Goal: Task Accomplishment & Management: Manage account settings

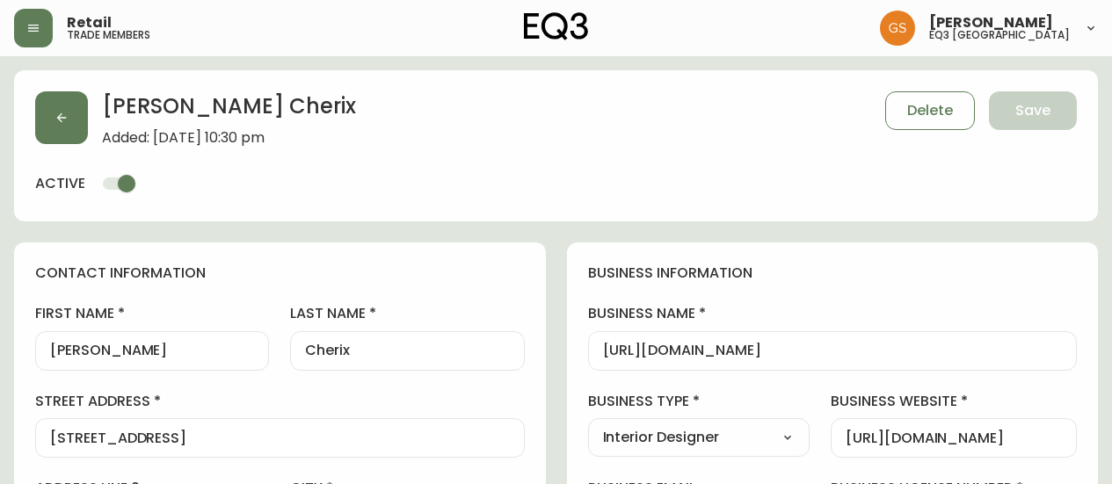
select select "CA"
select select "US"
select select "US_EN"
select select "Social Media"
select select "Interior Designer"
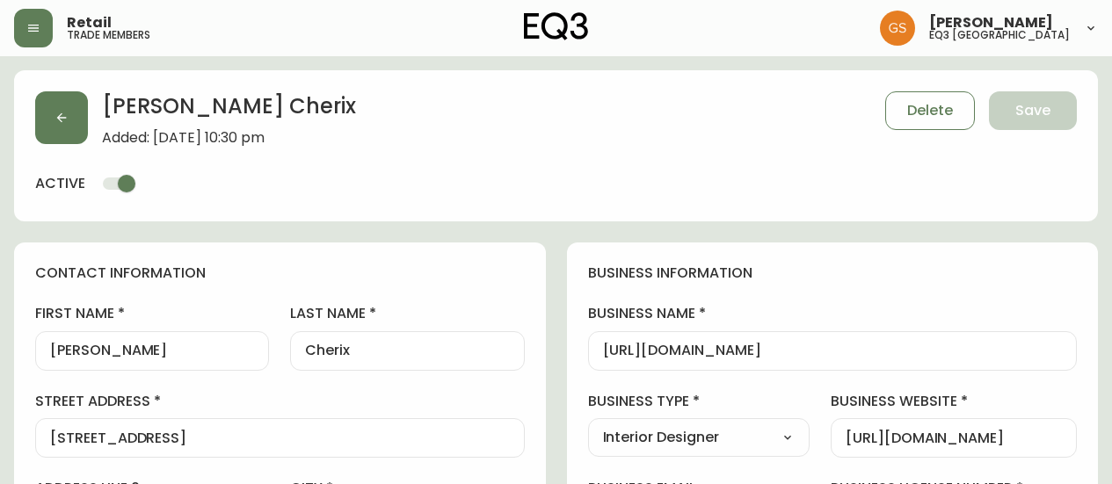
select select "cm48zha2033ze0170ss7kujjb"
select select "true"
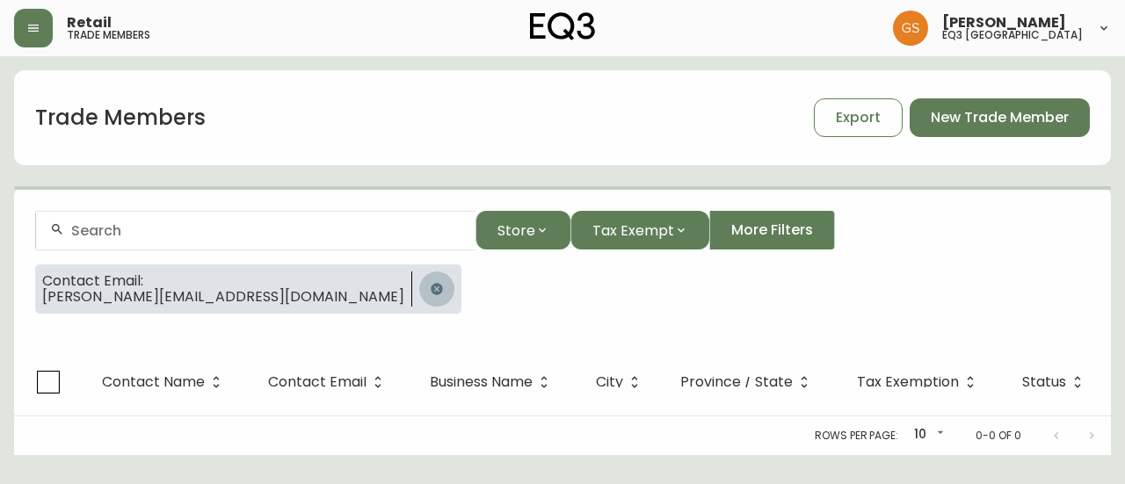
click at [431, 293] on icon "button" at bounding box center [436, 288] width 11 height 11
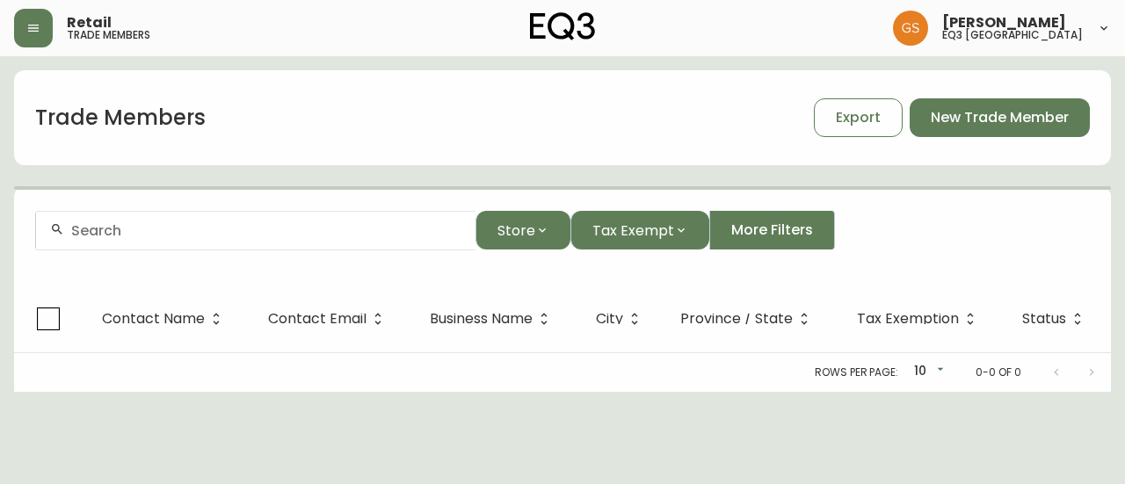
click at [306, 228] on input "text" at bounding box center [266, 230] width 390 height 17
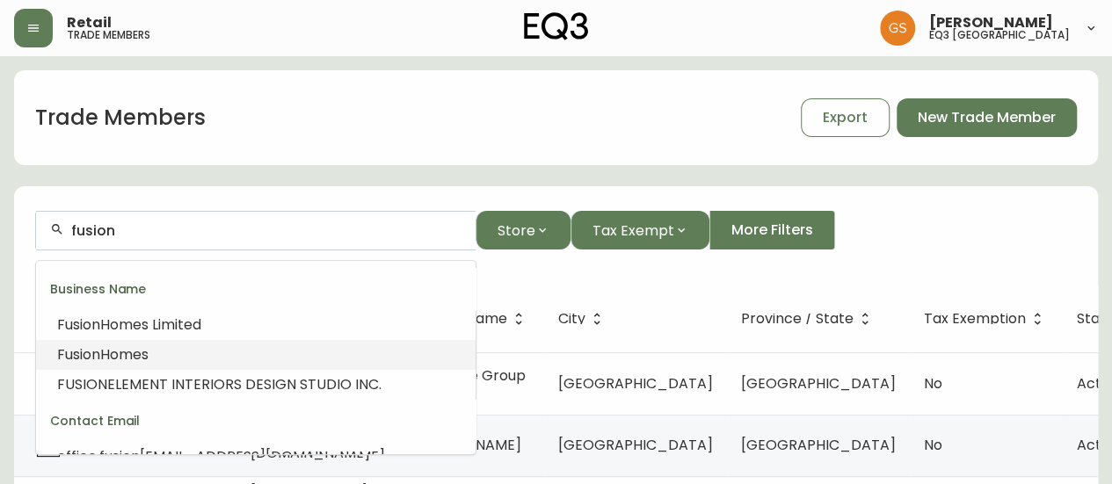
click at [273, 351] on li "Fusion Homes" at bounding box center [255, 355] width 439 height 30
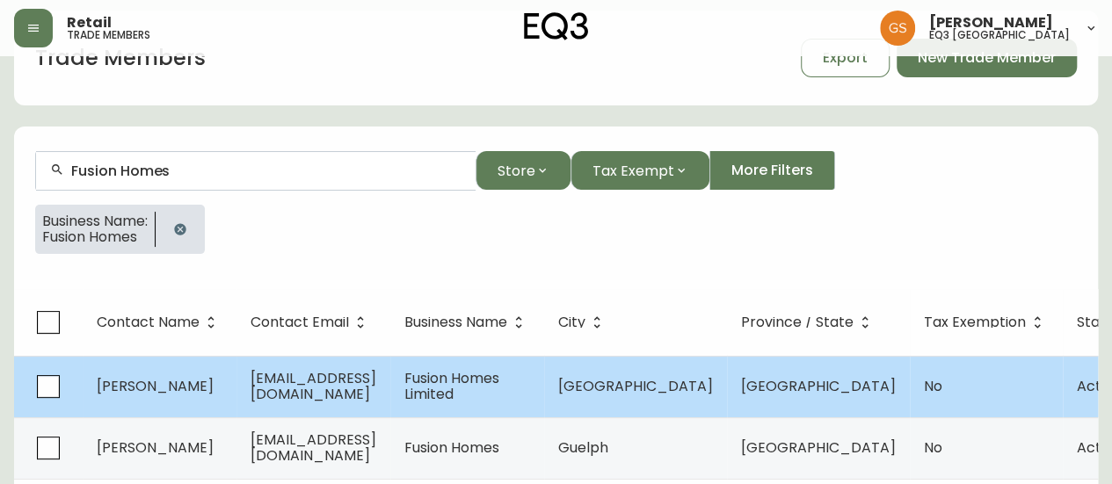
scroll to position [88, 0]
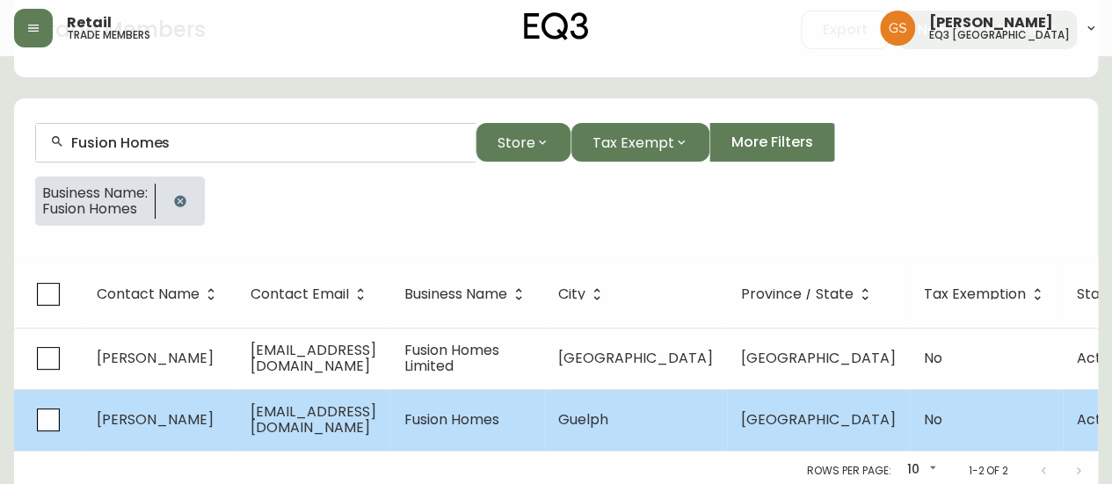
type input "Fusion Homes"
click at [376, 414] on span "[EMAIL_ADDRESS][DOMAIN_NAME]" at bounding box center [313, 420] width 126 height 36
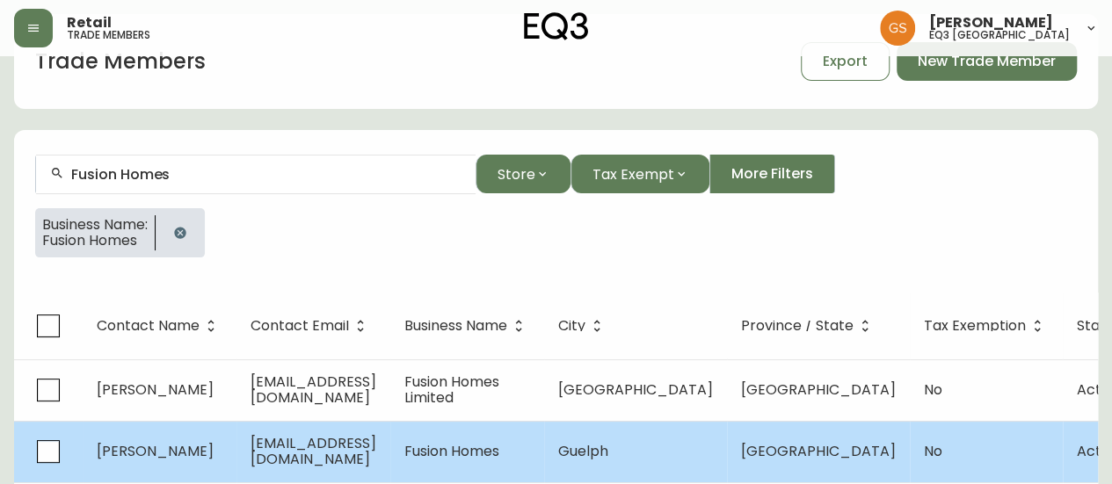
select select "ON"
select select "CA"
select select "CA_EN"
select select "Other"
select select "cjw10z96q005b6gs00r6w7pwt"
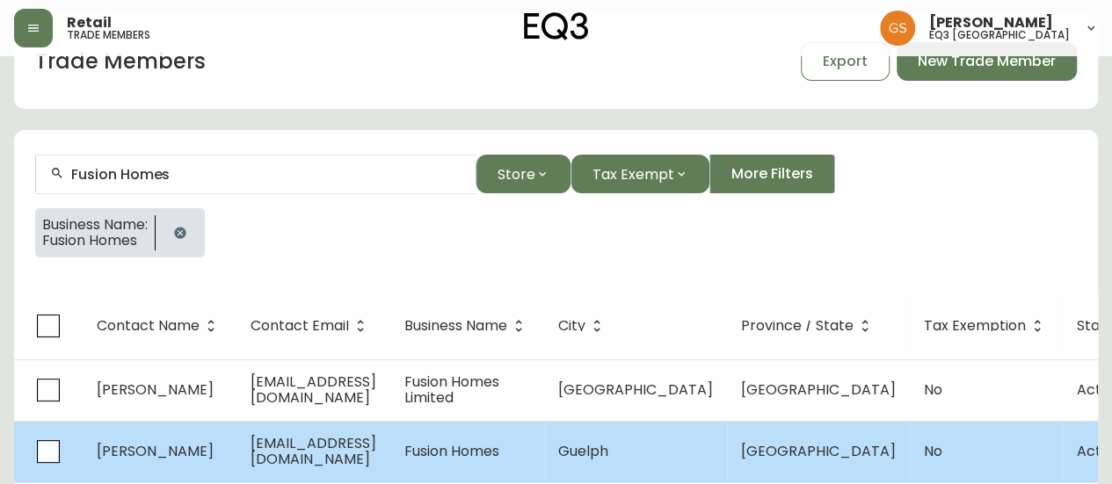
select select "false"
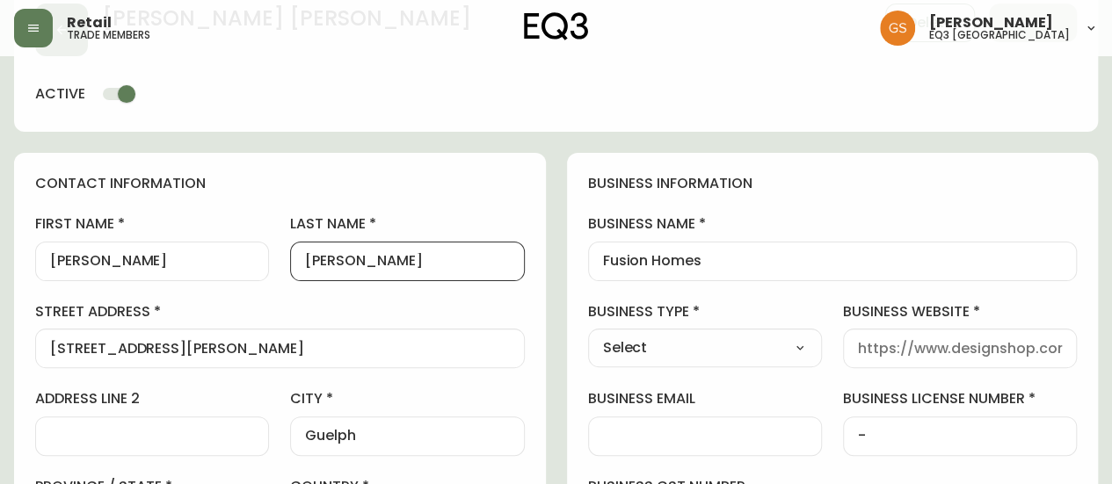
drag, startPoint x: 359, startPoint y: 261, endPoint x: 304, endPoint y: 265, distance: 54.7
click at [305, 265] on input "[PERSON_NAME]" at bounding box center [407, 261] width 204 height 17
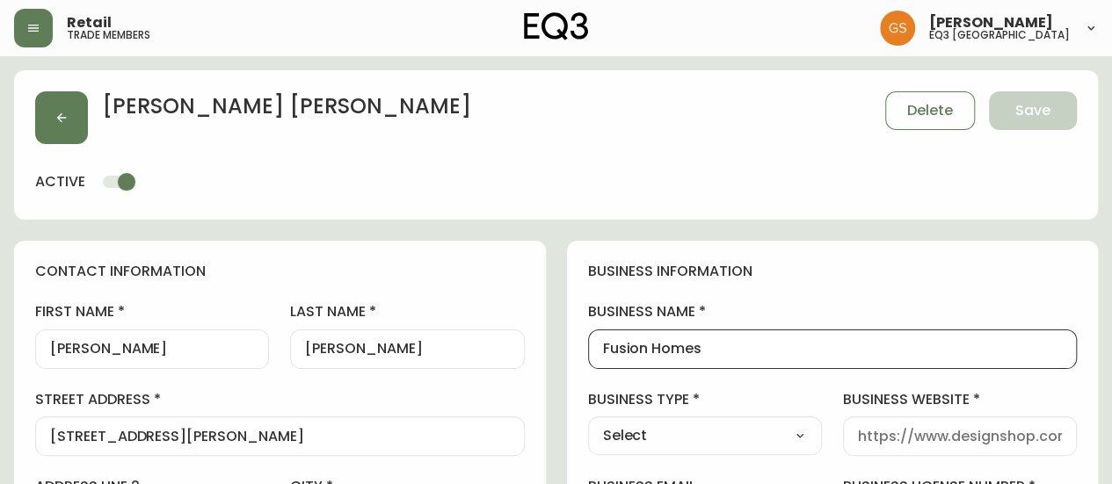
drag, startPoint x: 699, startPoint y: 352, endPoint x: 600, endPoint y: 359, distance: 99.5
click at [600, 359] on div "Fusion Homes" at bounding box center [832, 350] width 489 height 40
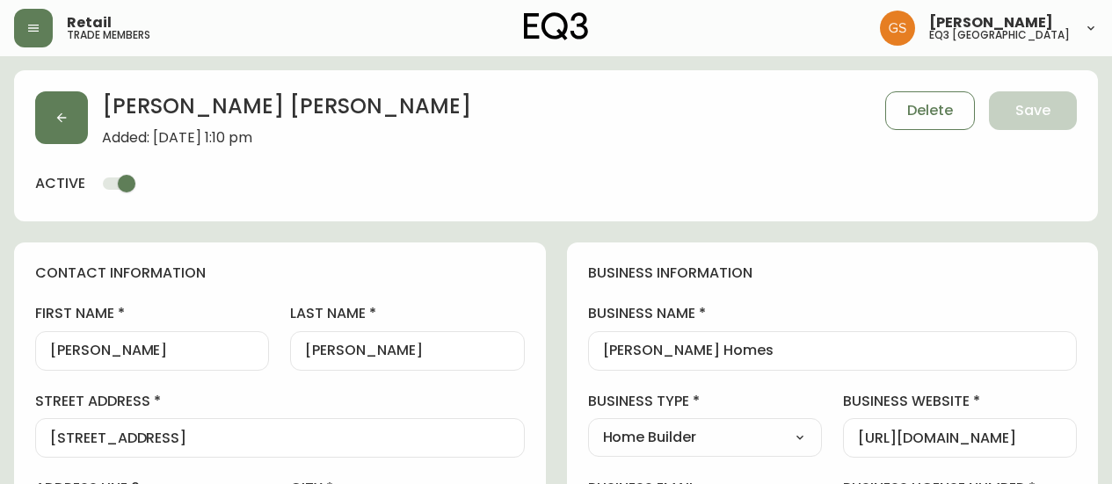
select select "ON"
select select "CA"
select select "CA_EN"
select select "Advertisement"
select select "Home Builder"
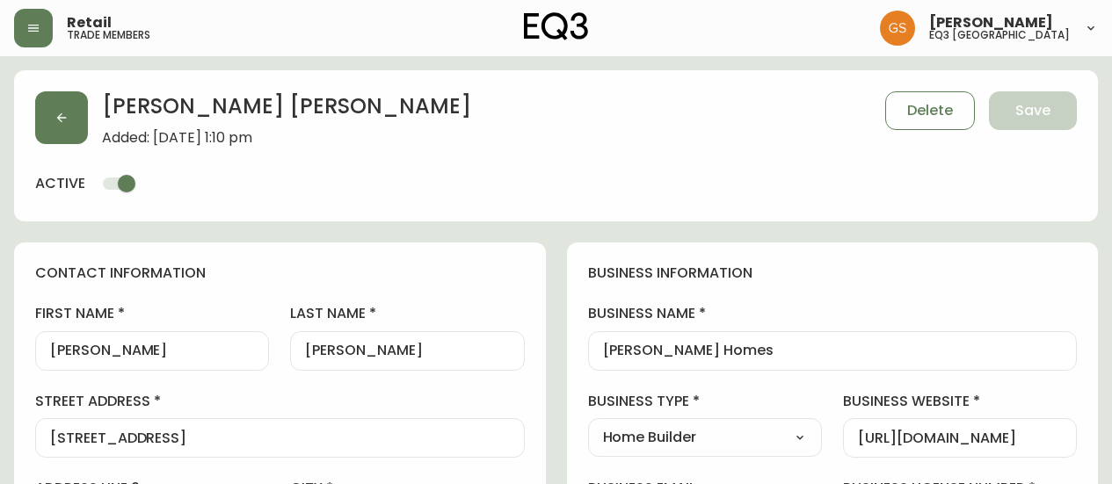
select select "cjw10z96q005b6gs00r6w7pwt"
select select "false"
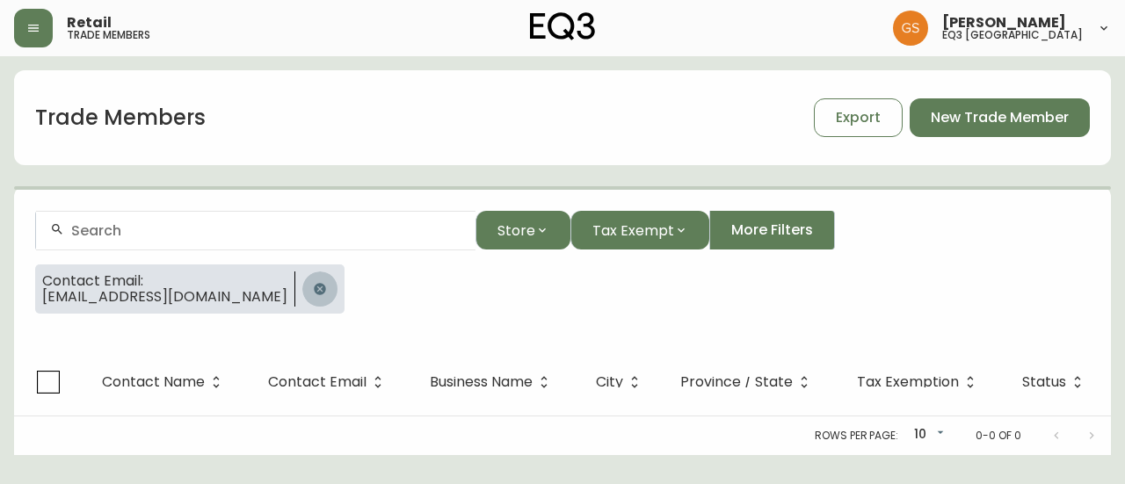
click at [327, 291] on icon "button" at bounding box center [320, 289] width 14 height 14
